Goal: Navigation & Orientation: Go to known website

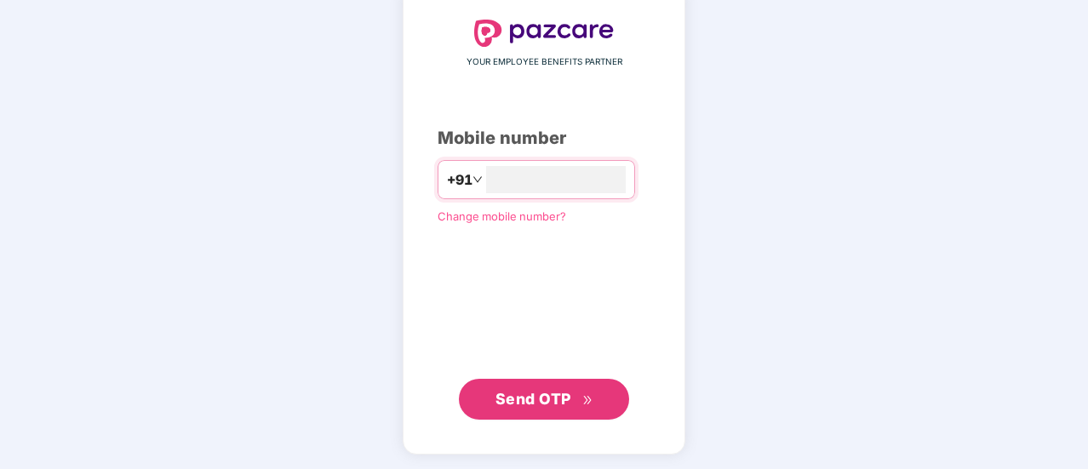
type input "**********"
click at [520, 399] on span "Send OTP" at bounding box center [534, 398] width 76 height 18
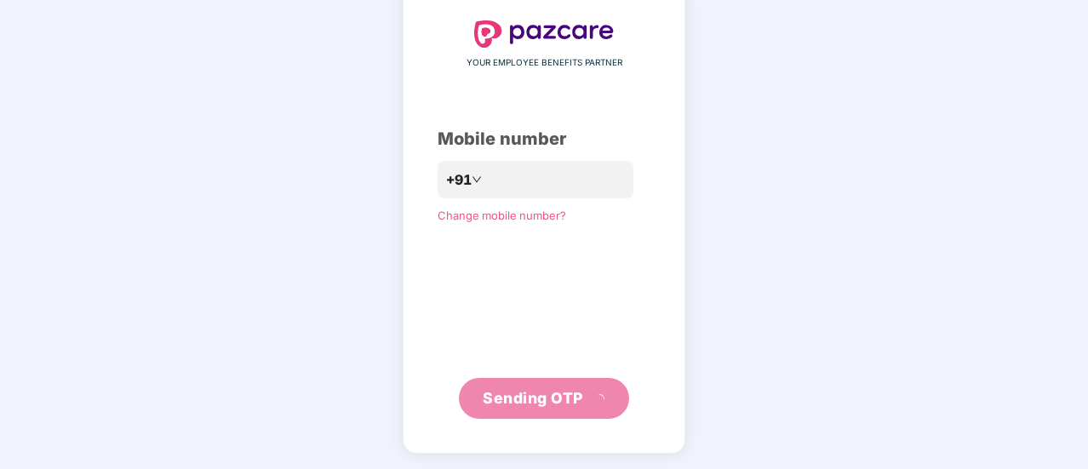
scroll to position [85, 0]
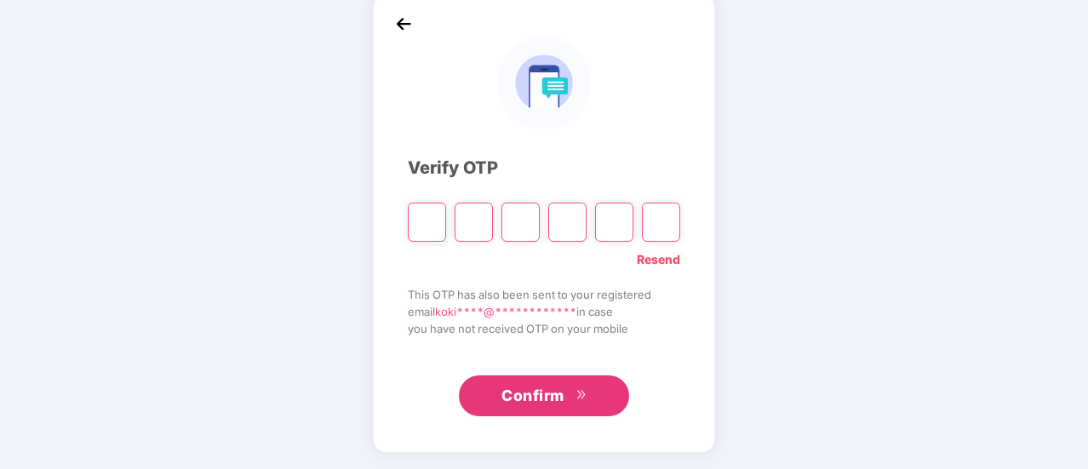
type input "*"
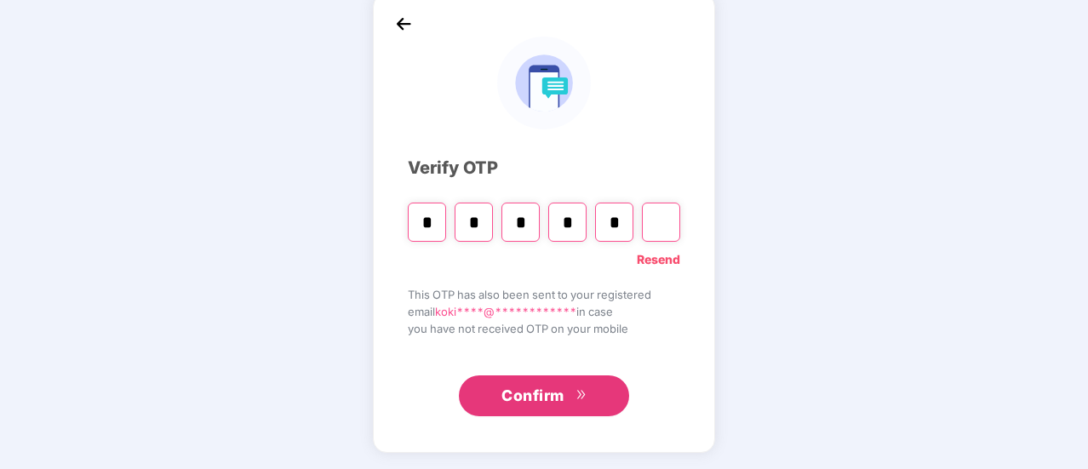
type input "*"
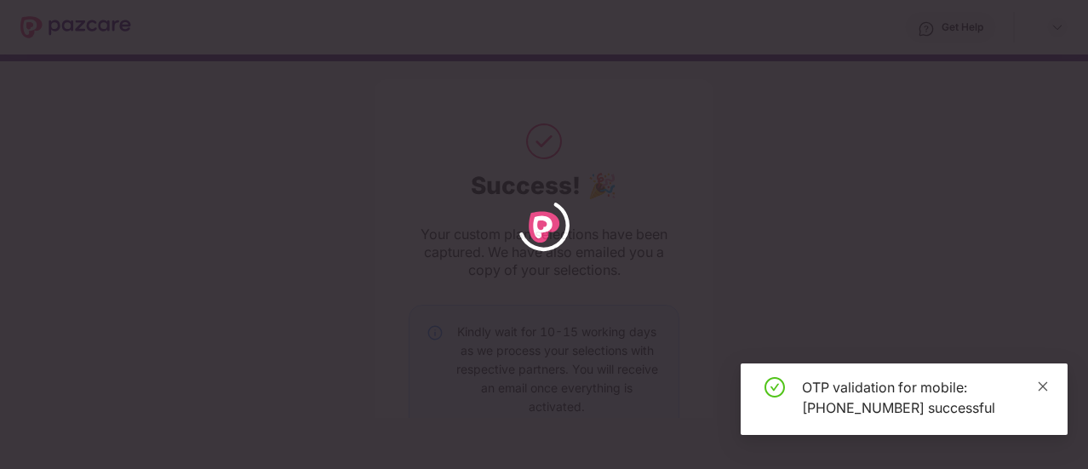
click at [1040, 384] on icon "close" at bounding box center [1043, 385] width 9 height 9
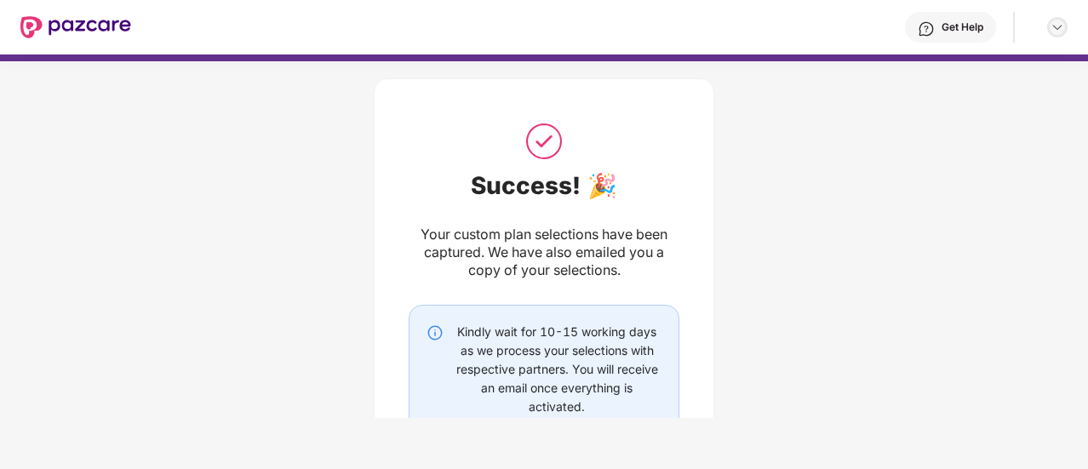
click at [1056, 26] on img at bounding box center [1058, 27] width 14 height 14
click at [812, 231] on div "Success! 🎉 Your custom plan selections have been captured. We have also emailed…" at bounding box center [544, 308] width 1088 height 510
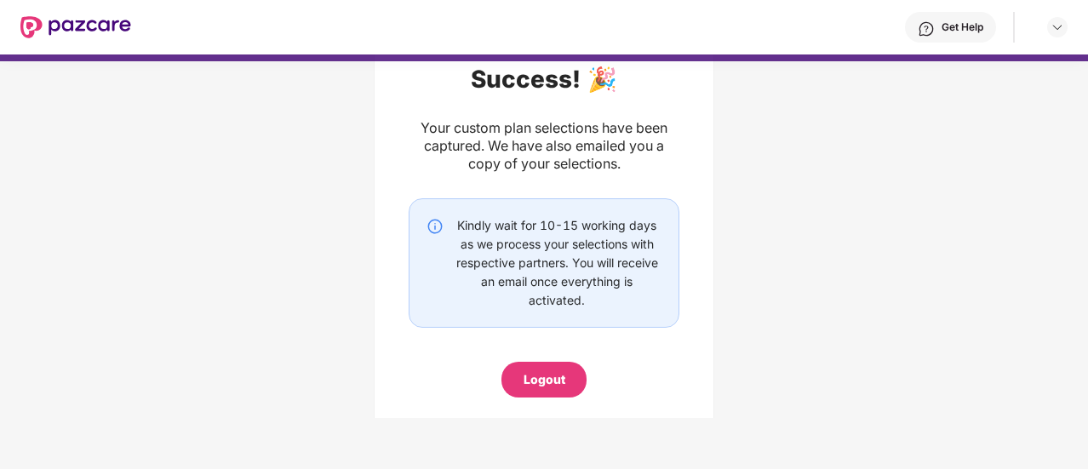
scroll to position [143, 0]
